Goal: Feedback & Contribution: Submit feedback/report problem

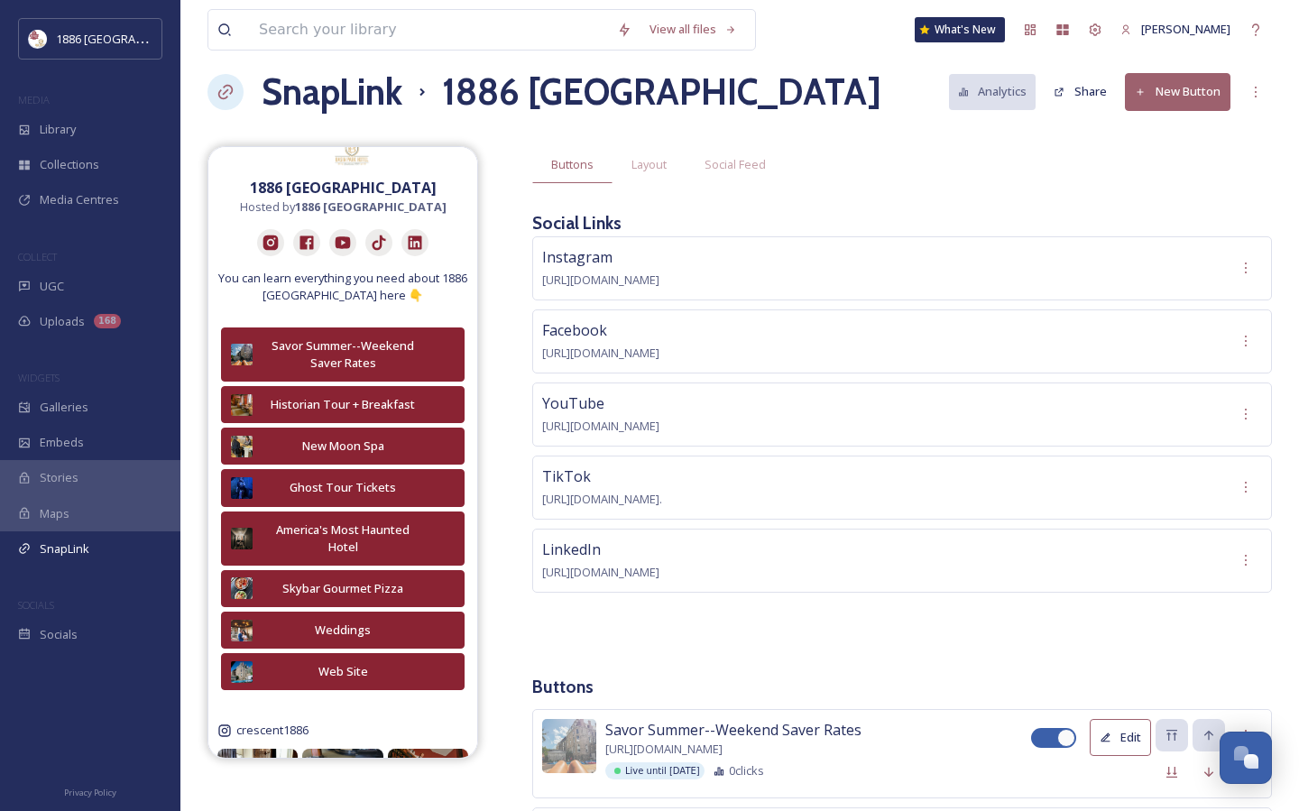
scroll to position [10, 0]
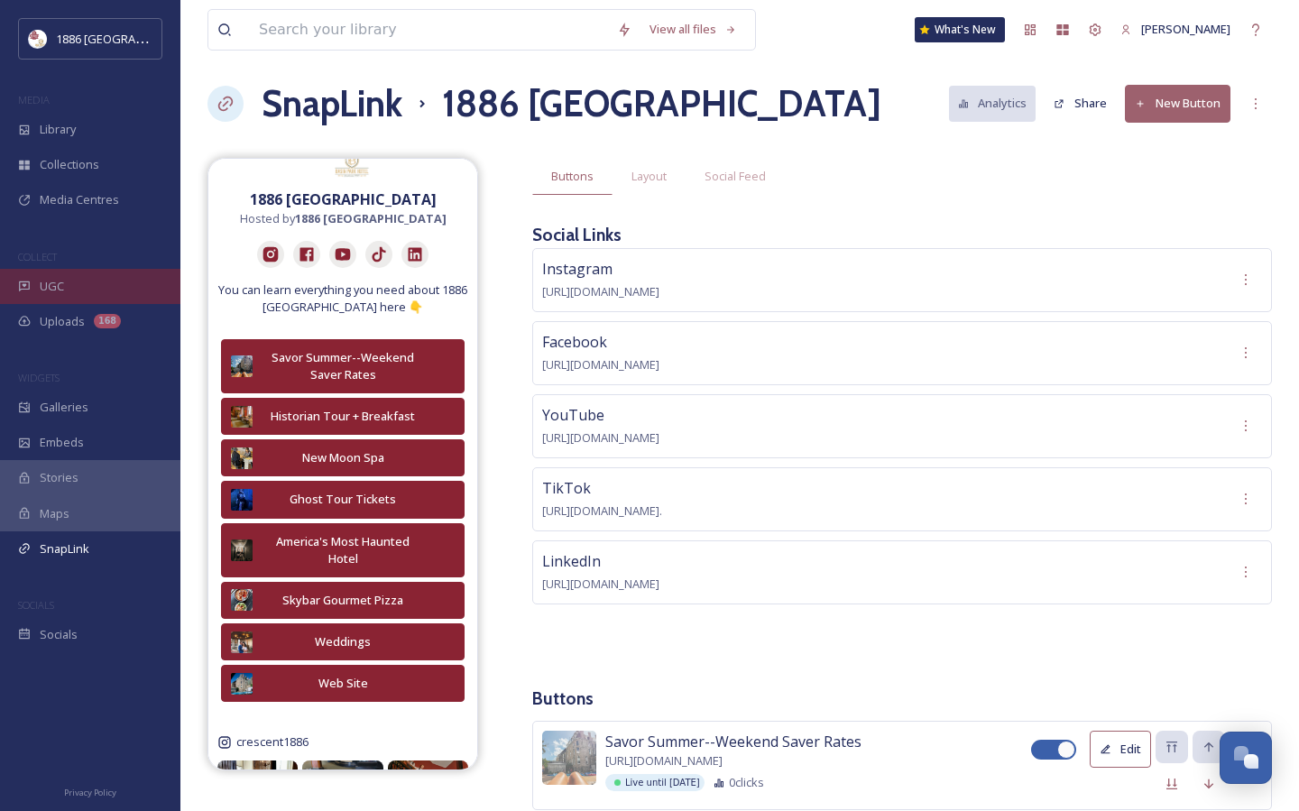
click at [40, 292] on span "UGC" at bounding box center [52, 286] width 24 height 17
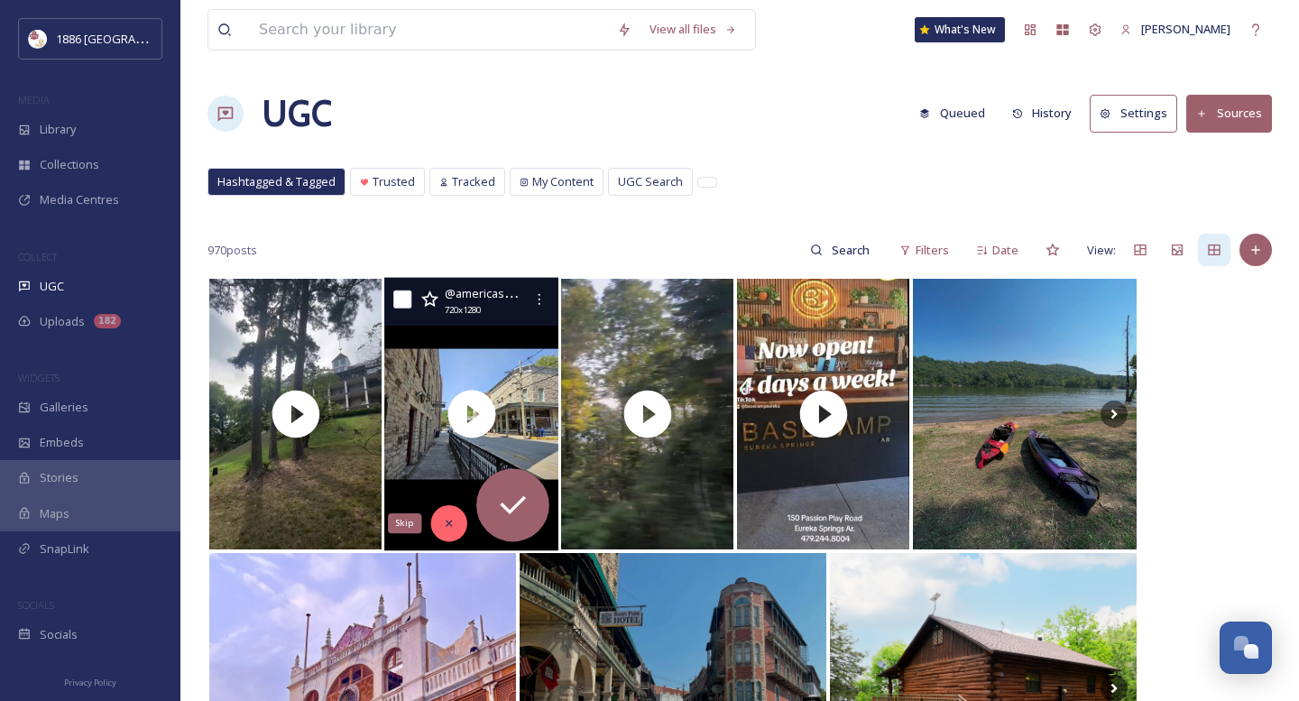
click at [445, 529] on icon at bounding box center [449, 523] width 13 height 13
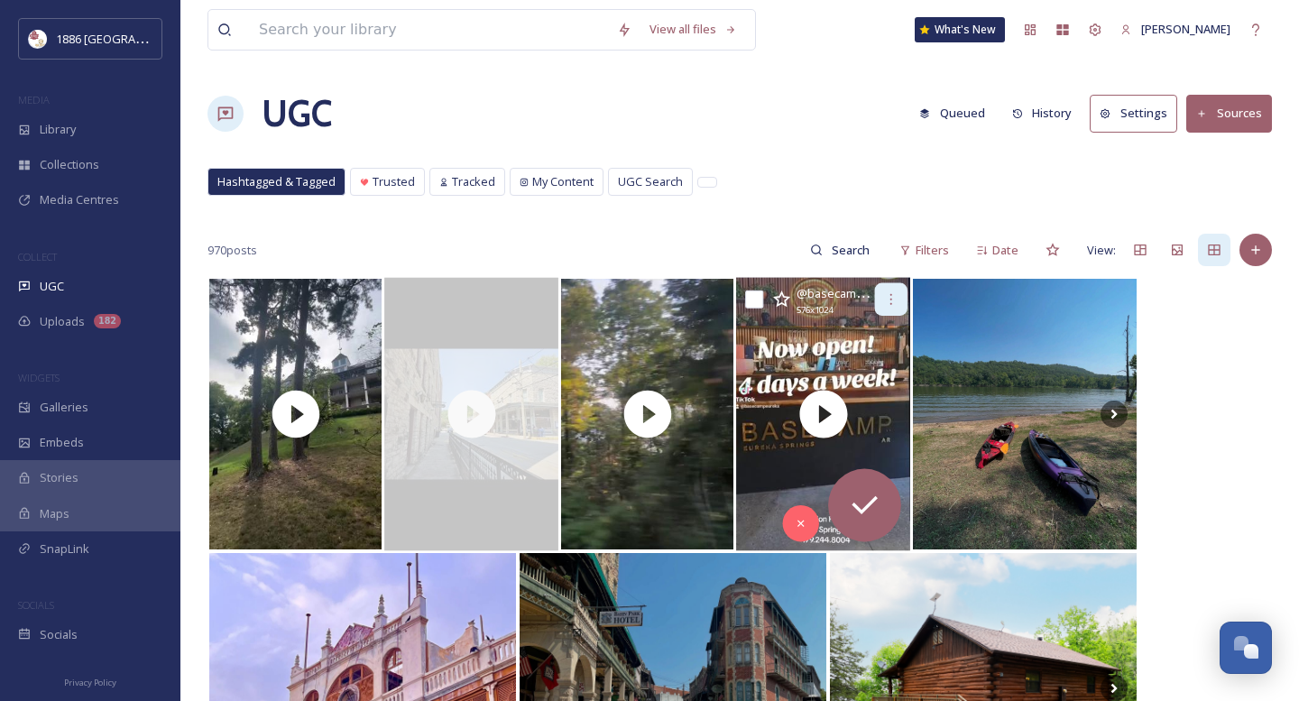
click at [901, 296] on div at bounding box center [891, 299] width 32 height 32
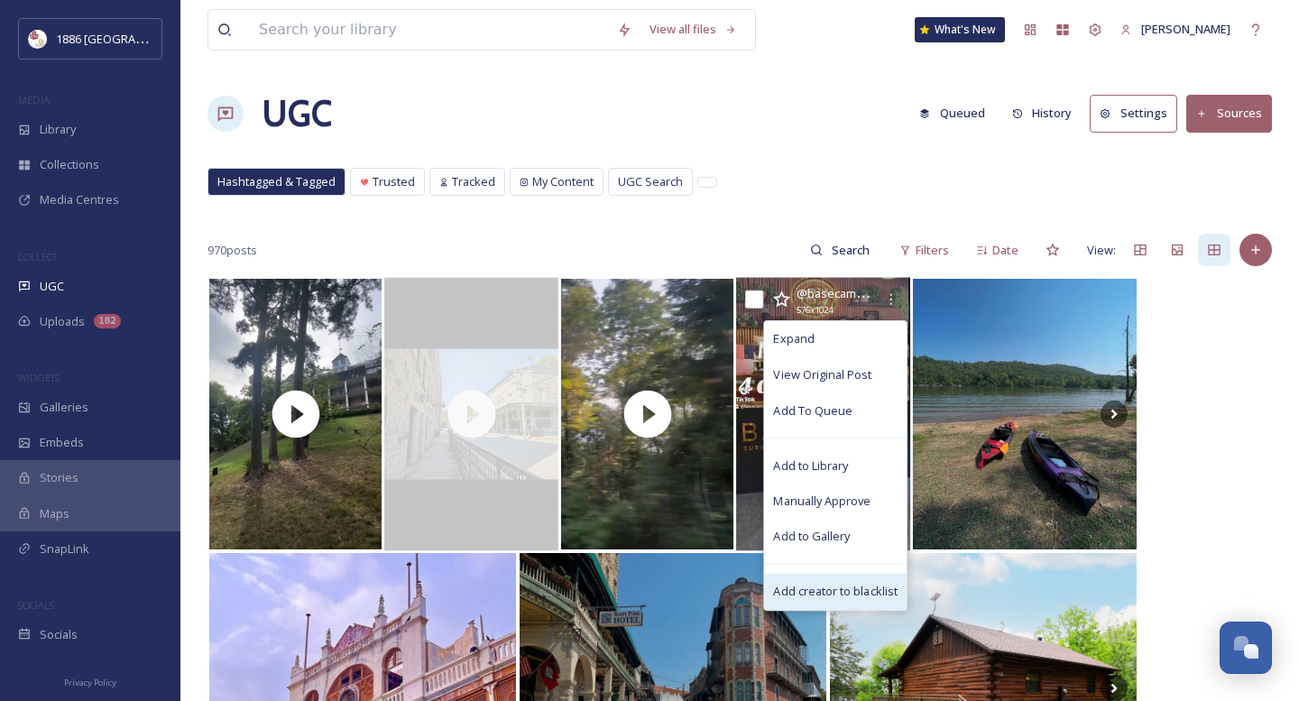
click at [835, 588] on span "Add creator to blacklist" at bounding box center [835, 591] width 124 height 17
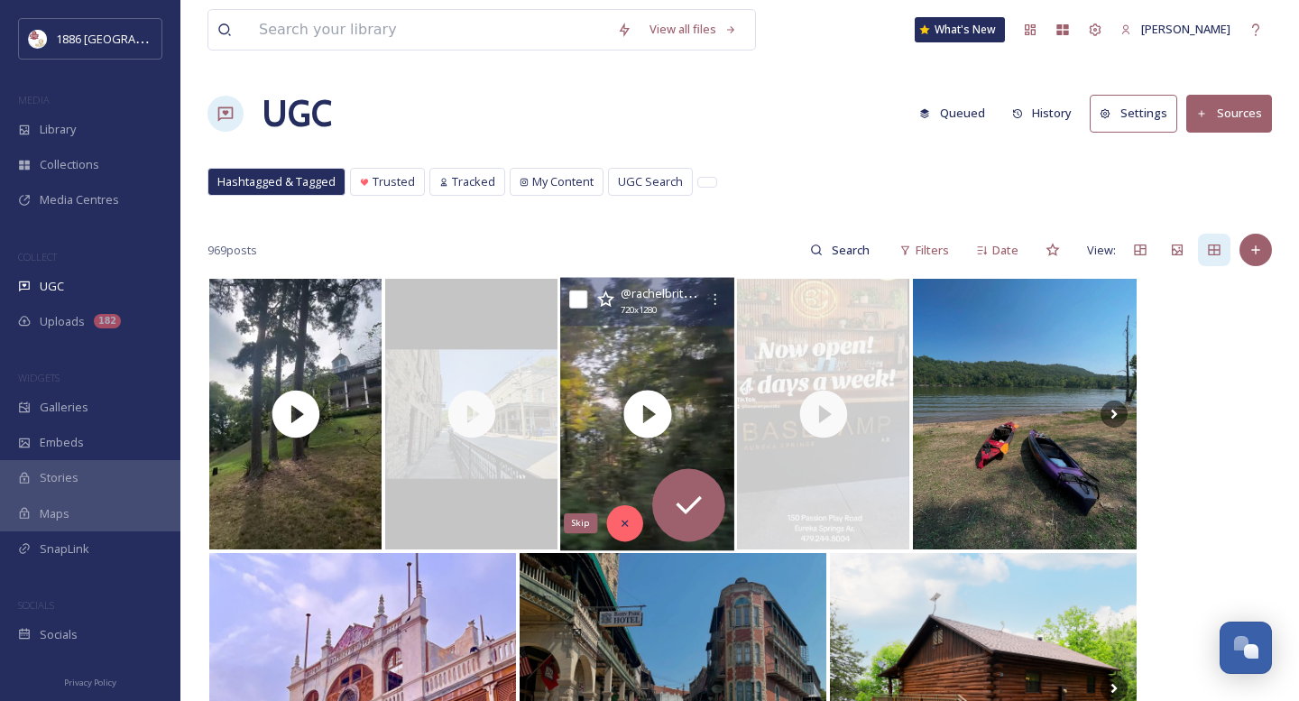
click at [627, 521] on icon at bounding box center [624, 523] width 6 height 6
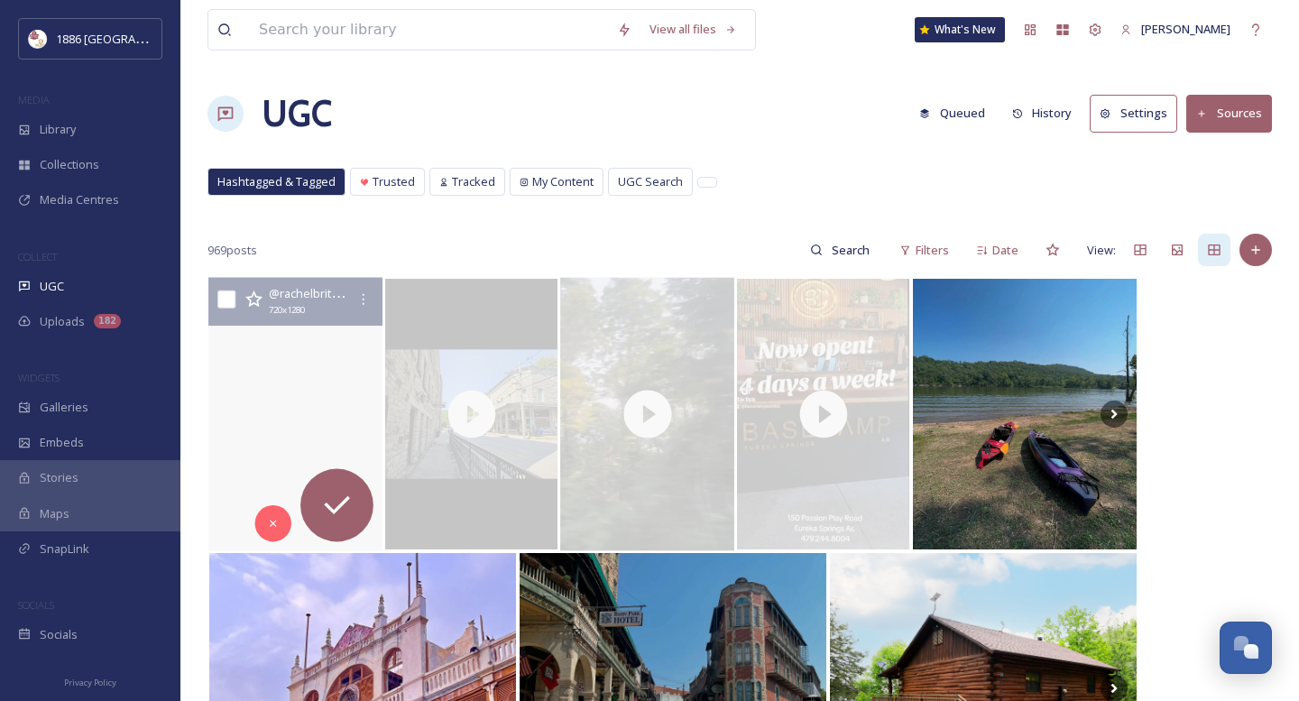
click at [308, 403] on video "Stepping inside St. Elizabeth’s felt like walking into a painting you’ve seen i…" at bounding box center [295, 414] width 174 height 273
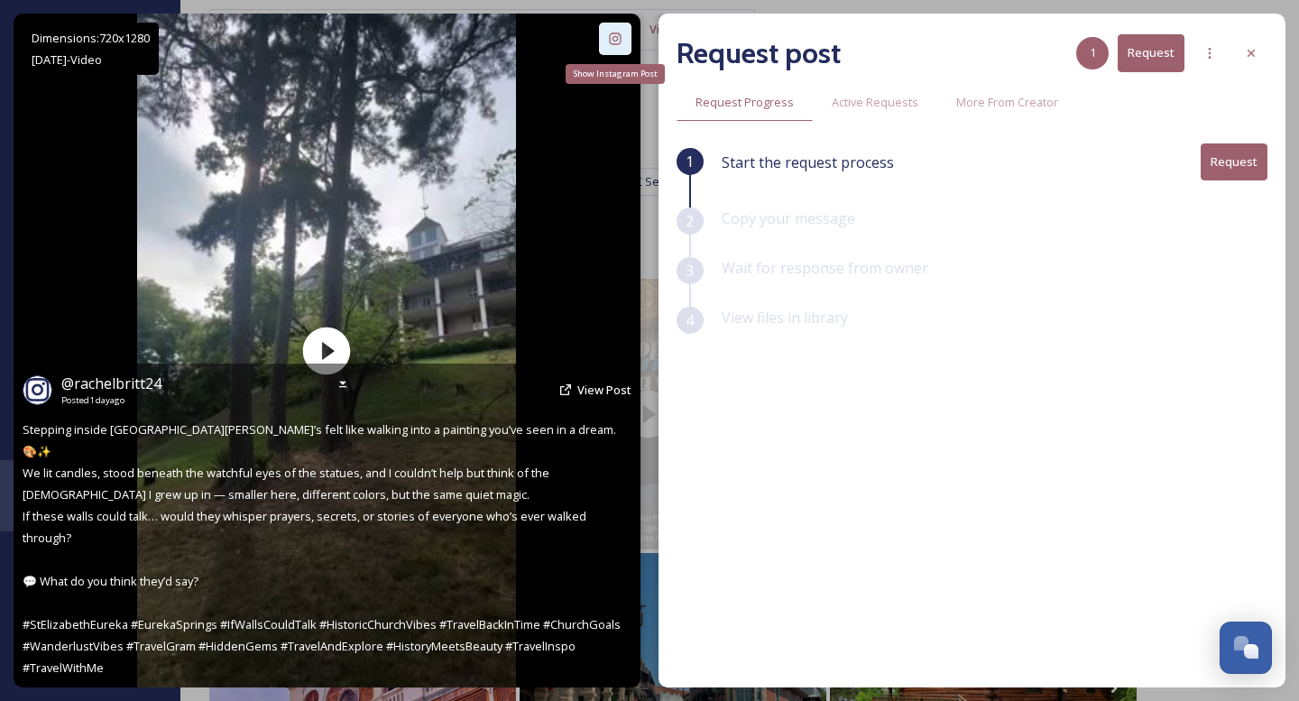
click at [611, 38] on icon at bounding box center [615, 39] width 14 height 14
